Goal: Task Accomplishment & Management: Manage account settings

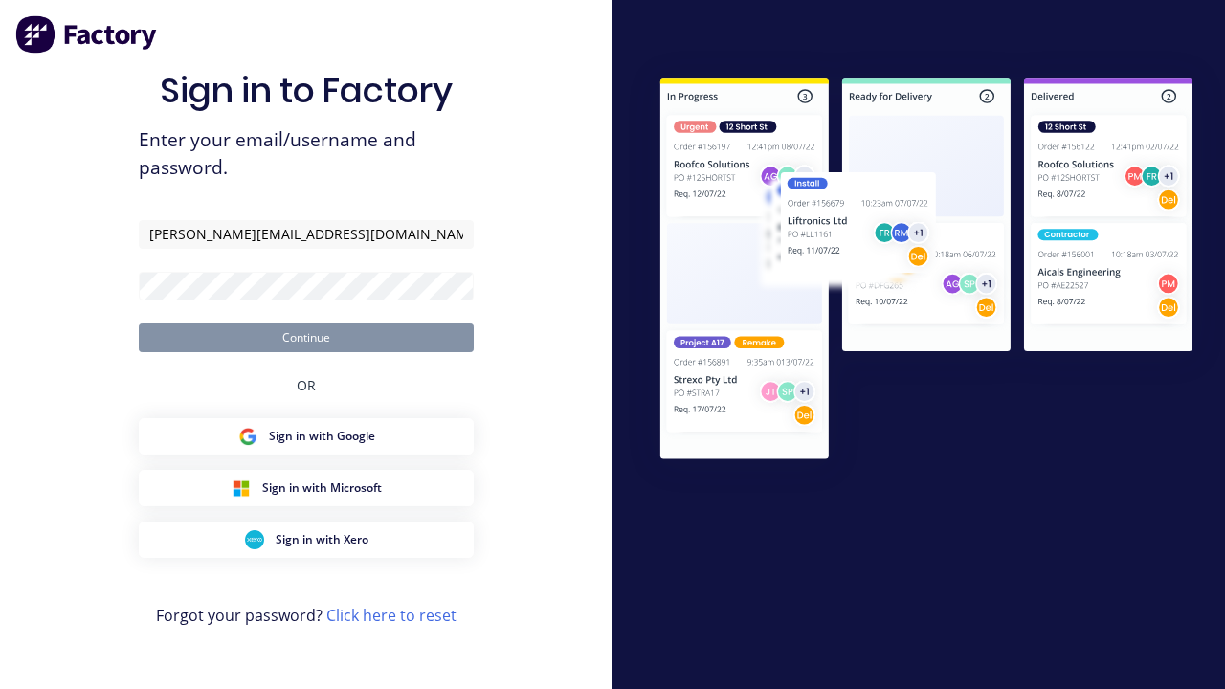
type input "[PERSON_NAME][EMAIL_ADDRESS][DOMAIN_NAME]"
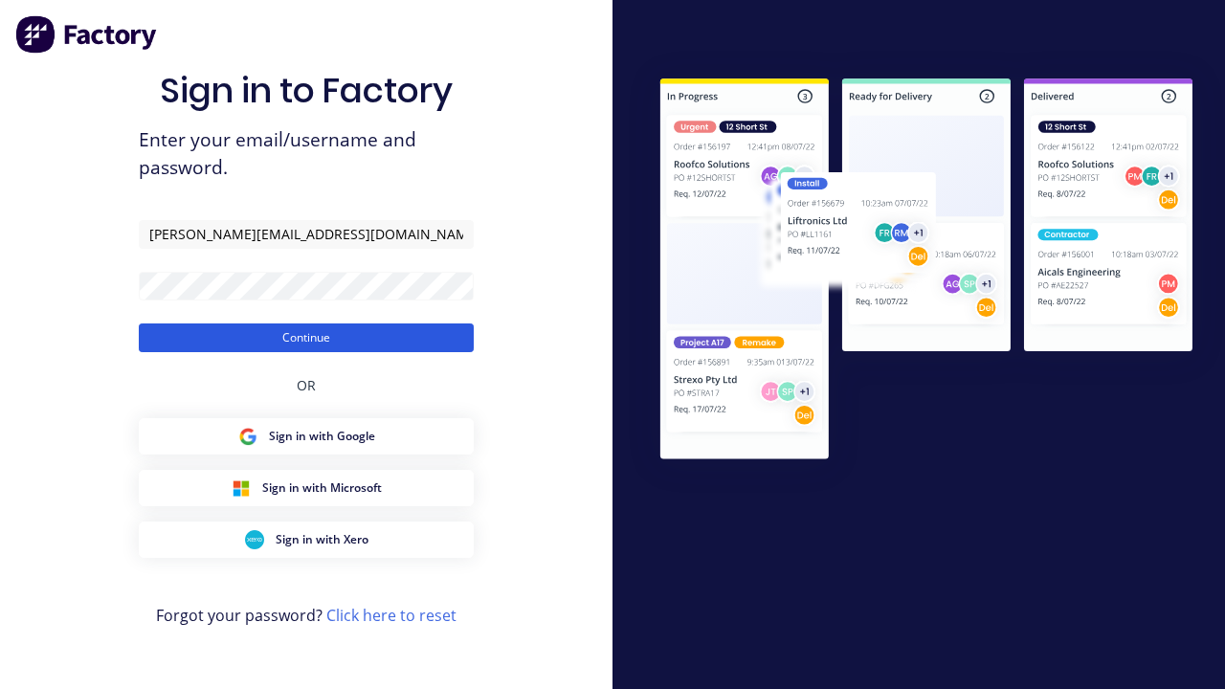
click at [306, 337] on button "Continue" at bounding box center [306, 338] width 335 height 29
